Goal: Transaction & Acquisition: Book appointment/travel/reservation

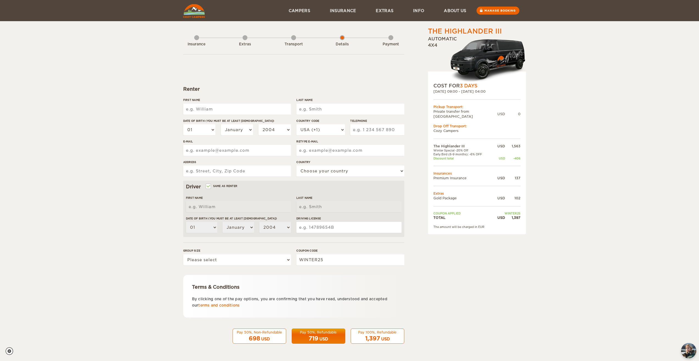
click at [196, 39] on div "Insurance" at bounding box center [196, 43] width 5 height 22
click at [489, 92] on div "05. May 2026 09:00 - 08. May 2026 04:00" at bounding box center [477, 91] width 87 height 5
click at [500, 92] on div "05. May 2026 09:00 - 08. May 2026 04:00" at bounding box center [477, 91] width 87 height 5
click at [542, 123] on div "The Highlander III Expand Collapse Total 1,397 USD Automatic 4x4 COST FOR 3 Day…" at bounding box center [349, 178] width 699 height 357
click at [299, 11] on link "Campers" at bounding box center [299, 10] width 41 height 21
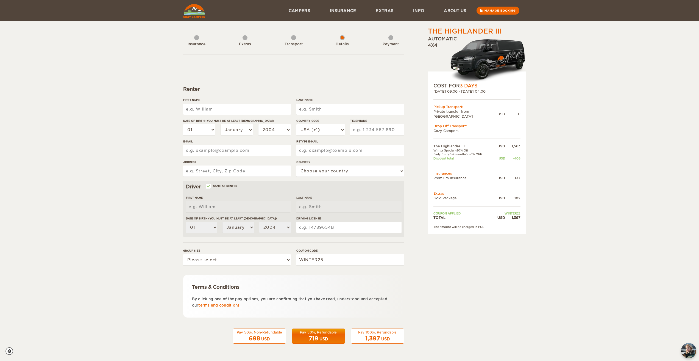
click at [240, 108] on input "First Name" at bounding box center [237, 109] width 108 height 11
type input "sandy"
type input "puc"
type input "3036180297"
type input "sandy@sandypuc.com"
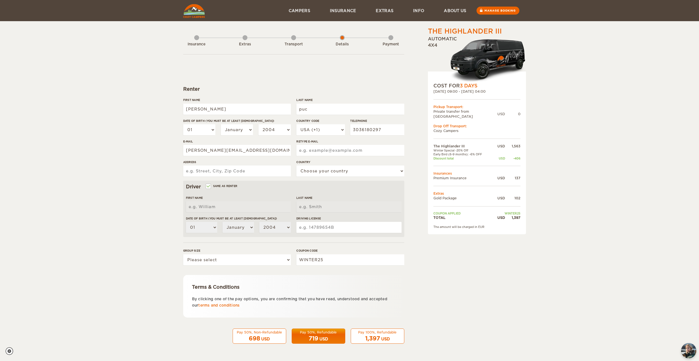
type input "sandy@sandypuc.com"
type input "6044 West Canyon Ave"
select select "222"
type input "sandy"
type input "puc"
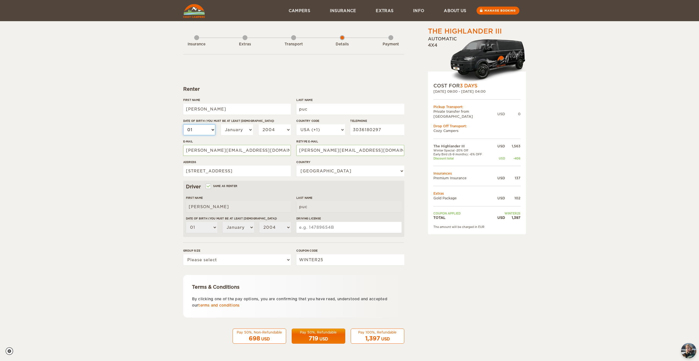
click at [199, 128] on select "01 02 03 04 05 06 07 08 09 10 11 12 13 14 15 16 17 18 19 20 21 22 23 24 25 26 2…" at bounding box center [199, 129] width 32 height 11
select select "26"
click at [183, 124] on select "01 02 03 04 05 06 07 08 09 10 11 12 13 14 15 16 17 18 19 20 21 22 23 24 25 26 2…" at bounding box center [199, 129] width 32 height 11
select select "26"
click at [239, 127] on select "January February March April May June July August September October November De…" at bounding box center [237, 129] width 32 height 11
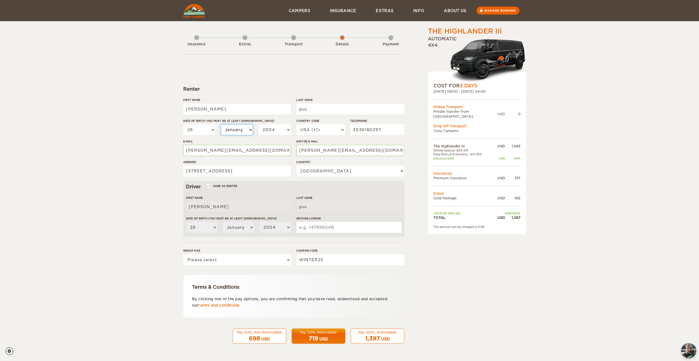
select select "11"
click at [221, 124] on select "January February March April May June July August September October November De…" at bounding box center [237, 129] width 32 height 11
select select "11"
click at [271, 130] on select "2004 2003 2002 2001 2000 1999 1998 1997 1996 1995 1994 1993 1992 1991 1990 1989…" at bounding box center [275, 129] width 32 height 11
select select "1969"
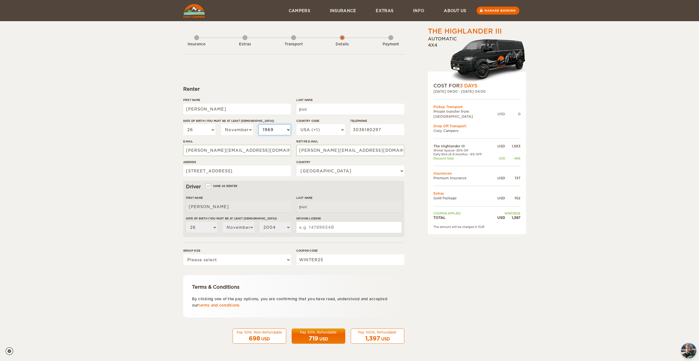
click at [259, 124] on select "2004 2003 2002 2001 2000 1999 1998 1997 1996 1995 1994 1993 1992 1991 1990 1989…" at bounding box center [275, 129] width 32 height 11
select select "1969"
click at [208, 186] on input "Same as renter" at bounding box center [208, 187] width 4 height 4
checkbox input "false"
select select
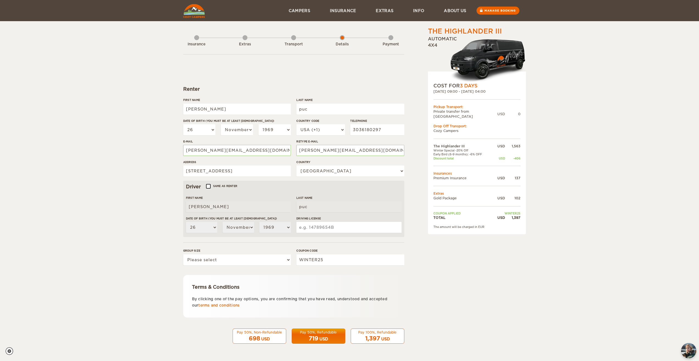
select select
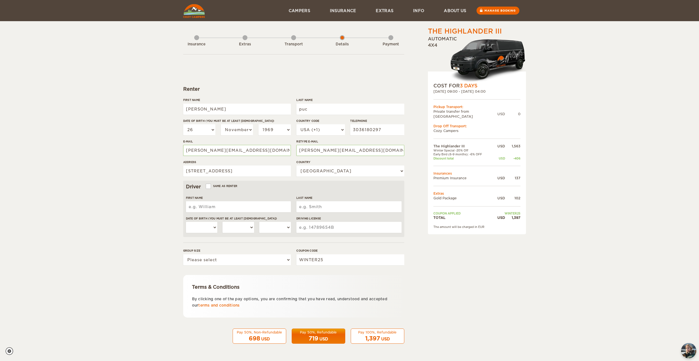
click at [204, 206] on input "First Name" at bounding box center [238, 206] width 105 height 11
type input "Erin"
click at [318, 202] on input "Last Name" at bounding box center [348, 206] width 105 height 11
type input "Jeppson"
click at [209, 226] on select "01 02 03 04 05 06 07 08 09 10 11 12 13 14 15 16 17 18 19 20 21 22 23 24 25 26 2…" at bounding box center [202, 227] width 32 height 11
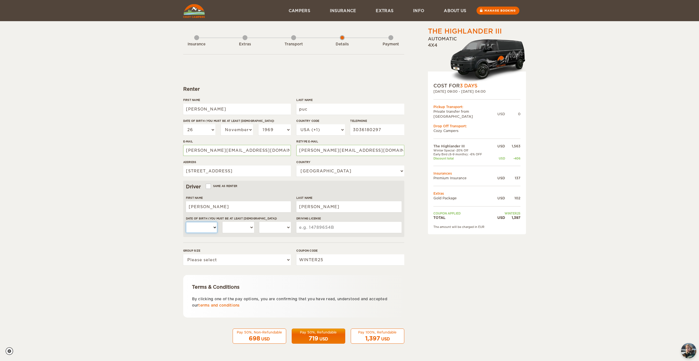
select select "27"
click at [186, 222] on select "01 02 03 04 05 06 07 08 09 10 11 12 13 14 15 16 17 18 19 20 21 22 23 24 25 26 2…" at bounding box center [202, 227] width 32 height 11
click at [230, 224] on select "January February March April May June July August September October November De…" at bounding box center [239, 227] width 32 height 11
select select "09"
click at [223, 222] on select "January February March April May June July August September October November De…" at bounding box center [239, 227] width 32 height 11
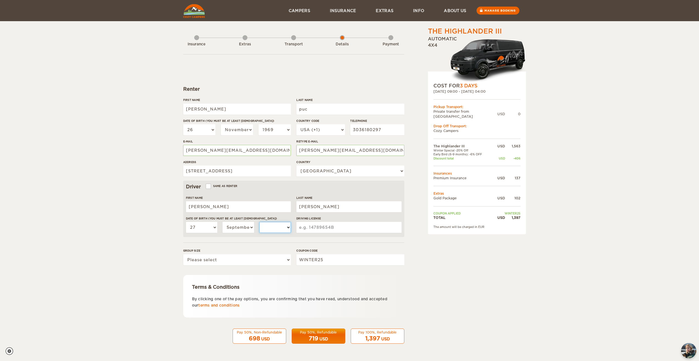
click at [267, 225] on select "2004 2003 2002 2001 2000 1999 1998 1997 1996 1995 1994 1993 1992 1991 1990 1989…" at bounding box center [275, 227] width 32 height 11
select select "1976"
click at [259, 222] on select "2004 2003 2002 2001 2000 1999 1998 1997 1996 1995 1994 1993 1992 1991 1990 1989…" at bounding box center [275, 227] width 32 height 11
click at [325, 227] on input "Driving License" at bounding box center [348, 227] width 105 height 11
click at [273, 258] on select "Please select 1 2 3" at bounding box center [237, 259] width 108 height 11
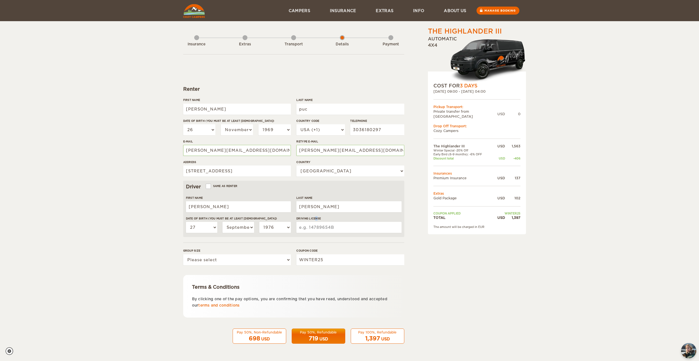
drag, startPoint x: 313, startPoint y: 222, endPoint x: 318, endPoint y: 221, distance: 5.1
click at [318, 221] on div "Driving License" at bounding box center [348, 226] width 105 height 21
drag, startPoint x: 318, startPoint y: 221, endPoint x: 317, endPoint y: 226, distance: 4.8
click at [317, 226] on input "Driving License" at bounding box center [348, 227] width 105 height 11
type input "95-277-1278"
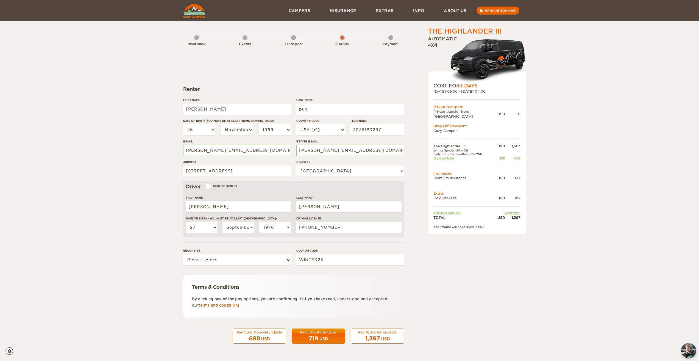
drag, startPoint x: 317, startPoint y: 226, endPoint x: 460, endPoint y: 284, distance: 154.5
click at [460, 284] on div "The Highlander III Expand Collapse Total 1,397 USD Automatic 4x4 COST FOR 3 Day…" at bounding box center [463, 189] width 106 height 325
click at [244, 259] on select "Please select 1 2 3" at bounding box center [237, 259] width 108 height 11
select select "2"
click at [183, 254] on select "Please select 1 2 3" at bounding box center [237, 259] width 108 height 11
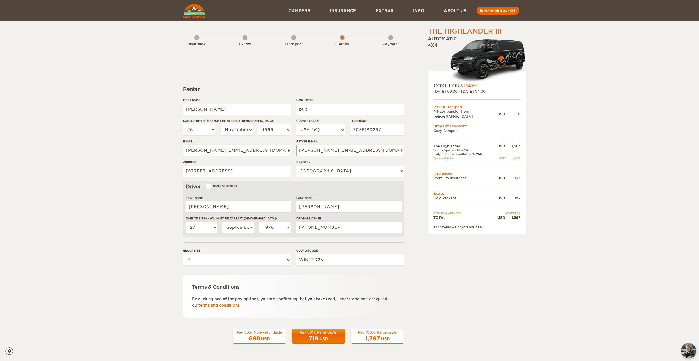
click at [377, 336] on span "1,397" at bounding box center [372, 338] width 15 height 7
click at [380, 335] on div "1,397 USD" at bounding box center [377, 338] width 46 height 8
click at [375, 334] on div "Pay 100%, Refundable" at bounding box center [377, 332] width 46 height 5
click at [375, 334] on button "Pay 100%, Refundable 1,397 USD" at bounding box center [378, 335] width 54 height 15
click at [385, 332] on div "Pay 100%, Refundable" at bounding box center [377, 332] width 46 height 5
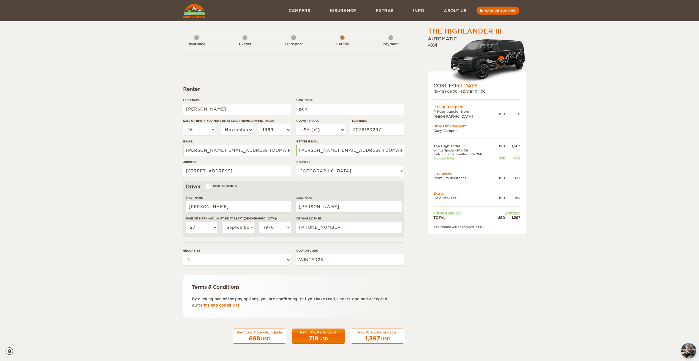
click at [382, 330] on div "Pay 100%, Refundable" at bounding box center [377, 332] width 46 height 5
click at [378, 330] on div "Pay 100%, Refundable" at bounding box center [377, 332] width 46 height 5
click at [375, 331] on div "Pay 100%, Refundable" at bounding box center [377, 332] width 46 height 5
click at [374, 334] on button "Pay 100%, Refundable 1,397 USD" at bounding box center [378, 335] width 54 height 15
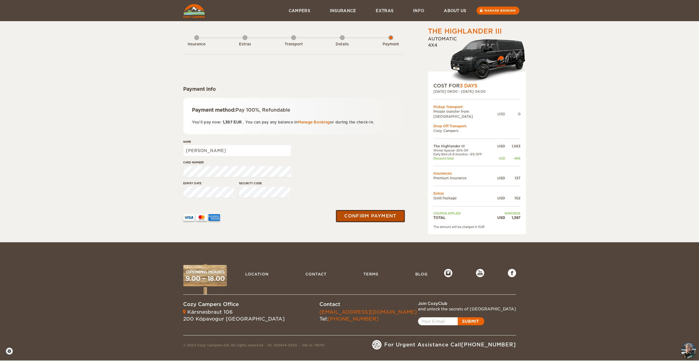
click at [373, 215] on button "Confirm payment" at bounding box center [370, 216] width 69 height 12
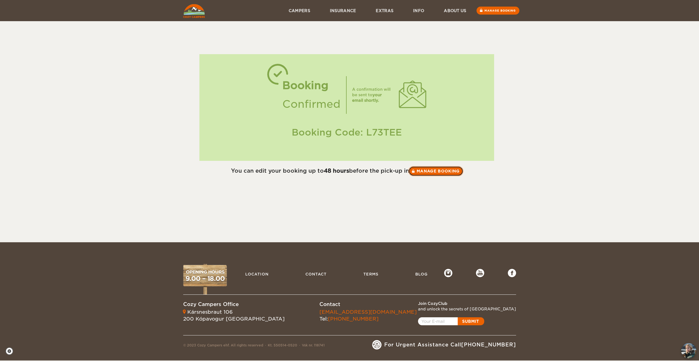
click at [437, 171] on link "Manage booking" at bounding box center [436, 171] width 55 height 10
drag, startPoint x: 404, startPoint y: 135, endPoint x: 370, endPoint y: 136, distance: 34.1
click at [367, 135] on div "Booking Code: L73TEE" at bounding box center [347, 132] width 284 height 13
copy div "L73TEE"
click at [435, 171] on link "Manage booking" at bounding box center [436, 171] width 55 height 10
